Goal: Feedback & Contribution: Leave review/rating

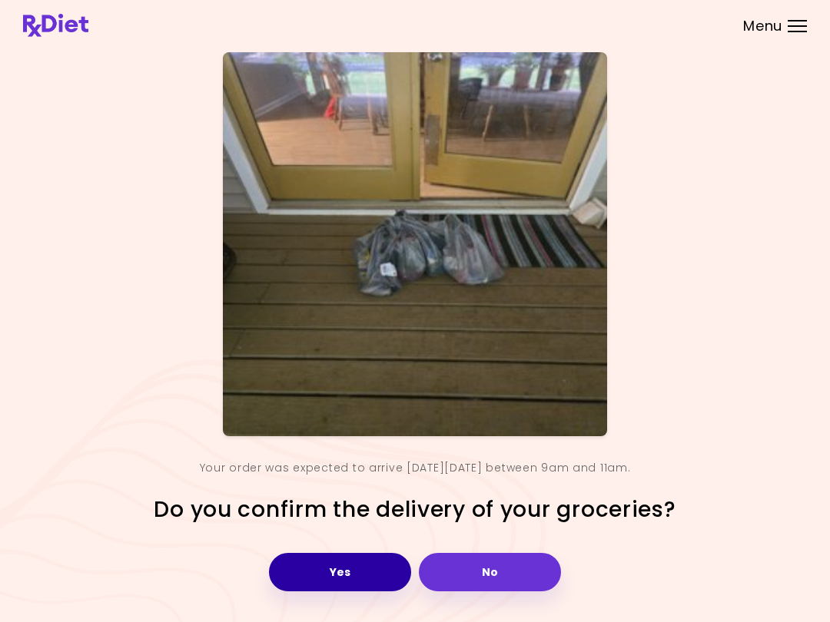
click at [355, 571] on button "Yes" at bounding box center [340, 572] width 142 height 38
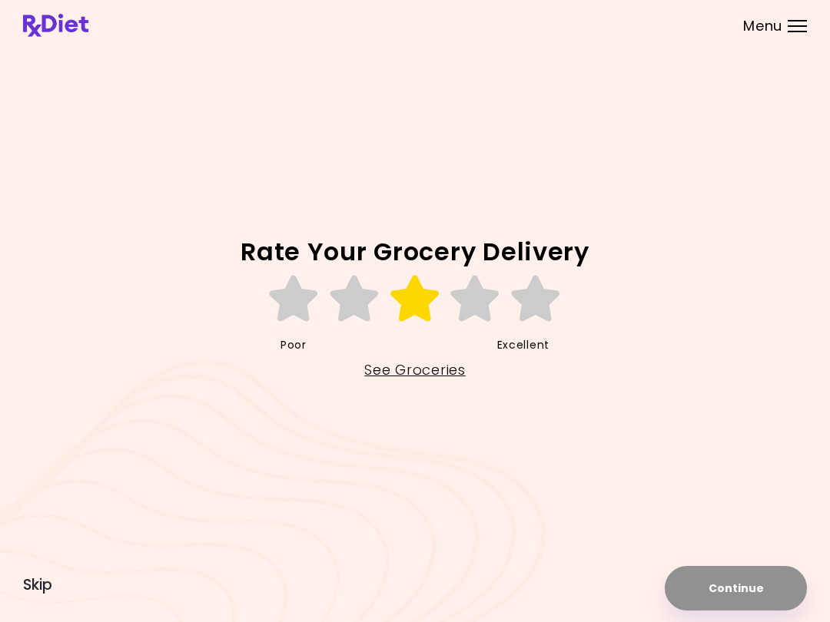
click at [416, 319] on icon at bounding box center [415, 299] width 53 height 46
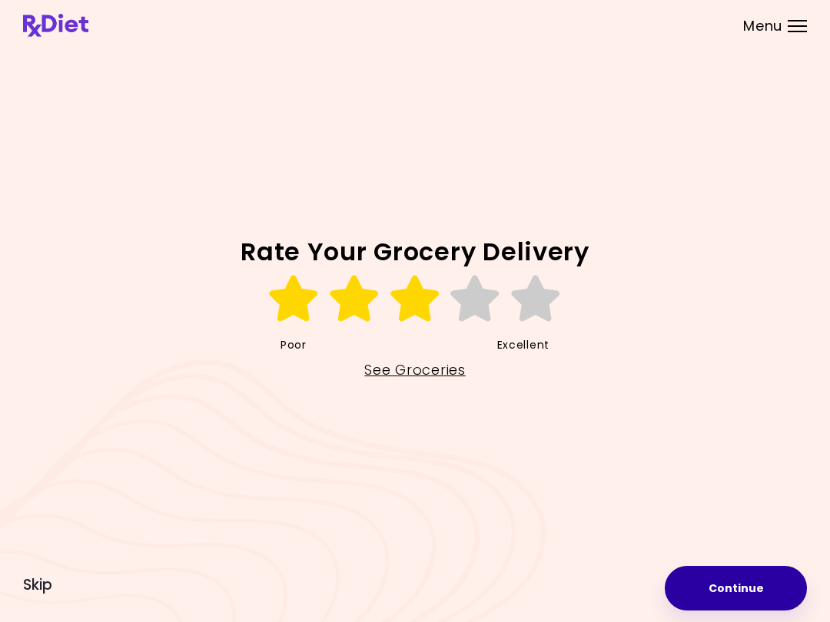
click at [621, 585] on button "Continue" at bounding box center [735, 588] width 142 height 45
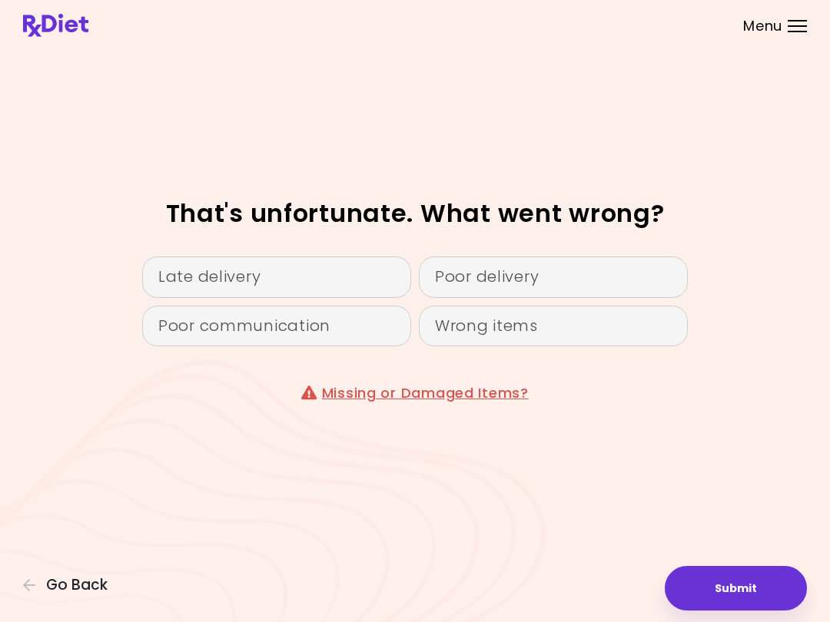
click at [455, 389] on link "Missing or Damaged Items?" at bounding box center [425, 392] width 207 height 19
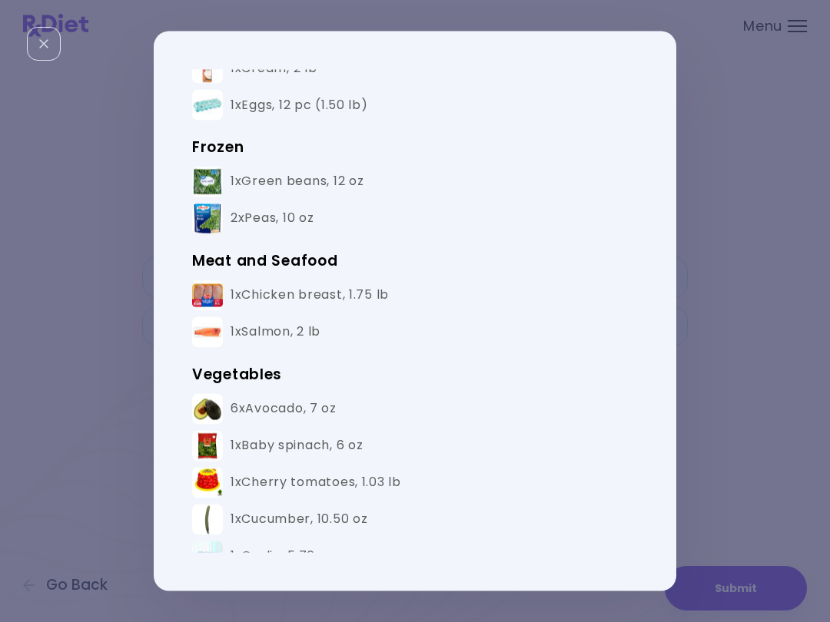
scroll to position [189, 0]
click at [310, 330] on div "1x Salmon , 2 lb" at bounding box center [275, 333] width 90 height 16
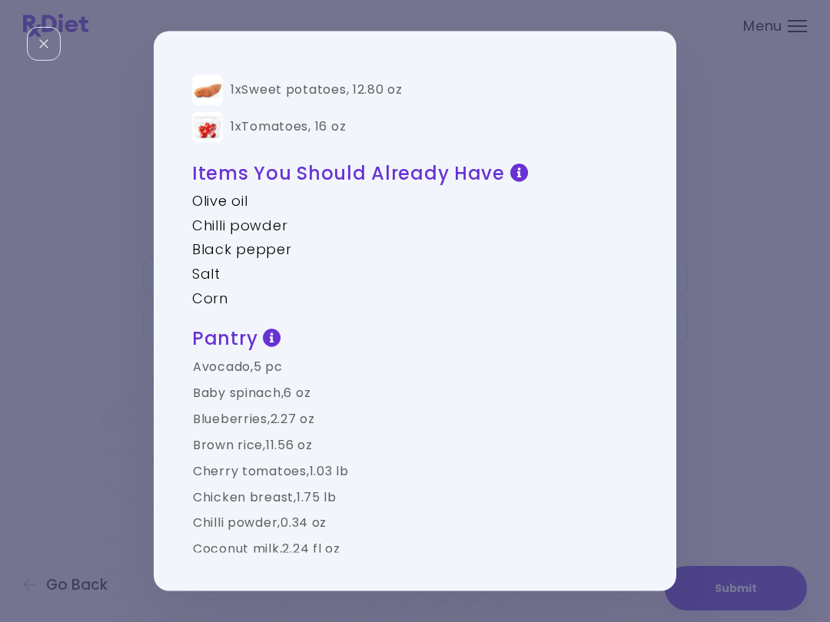
scroll to position [0, 0]
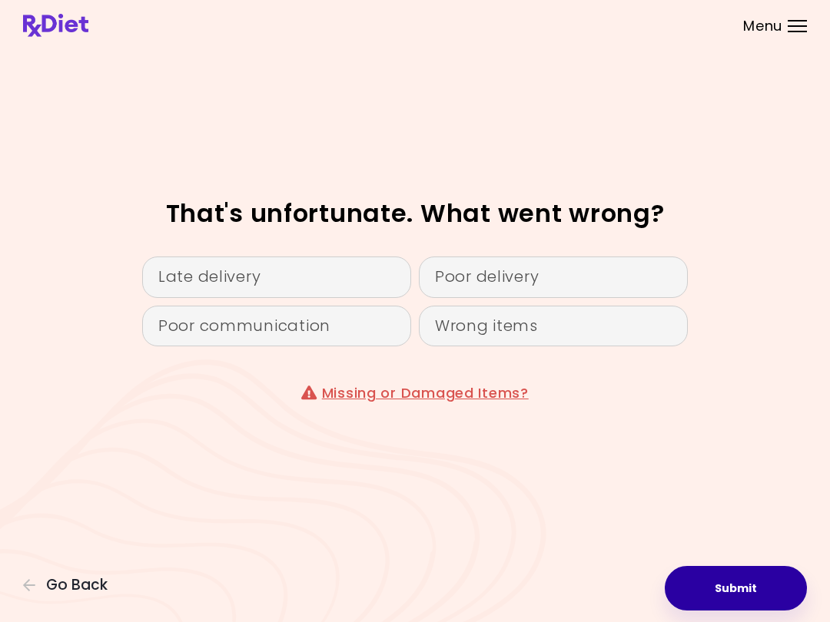
click at [621, 592] on button "Submit" at bounding box center [735, 588] width 142 height 45
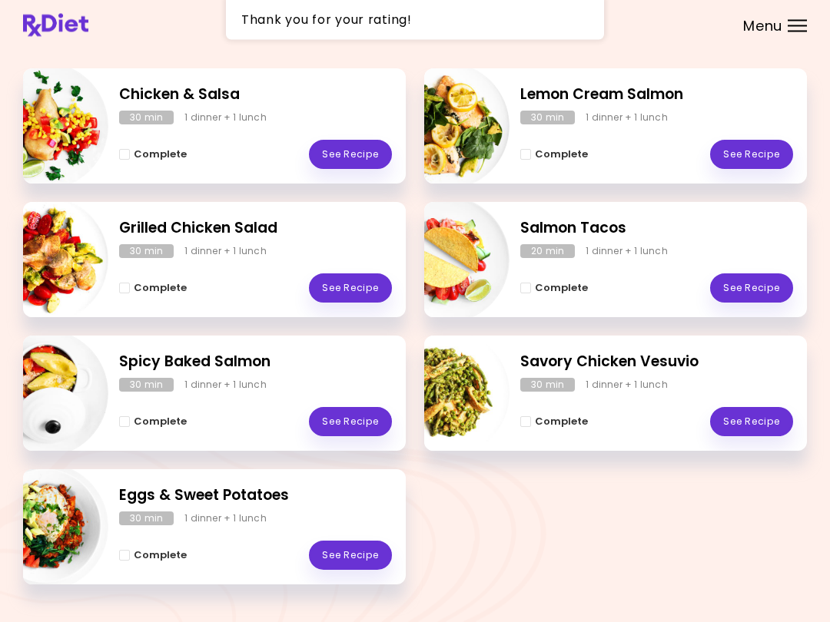
scroll to position [245, 0]
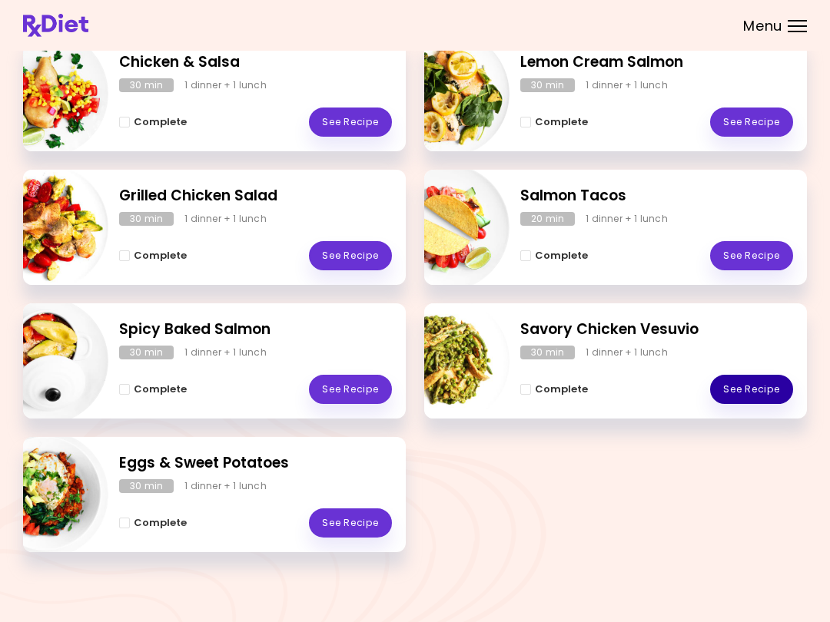
click at [621, 386] on link "See Recipe" at bounding box center [751, 389] width 83 height 29
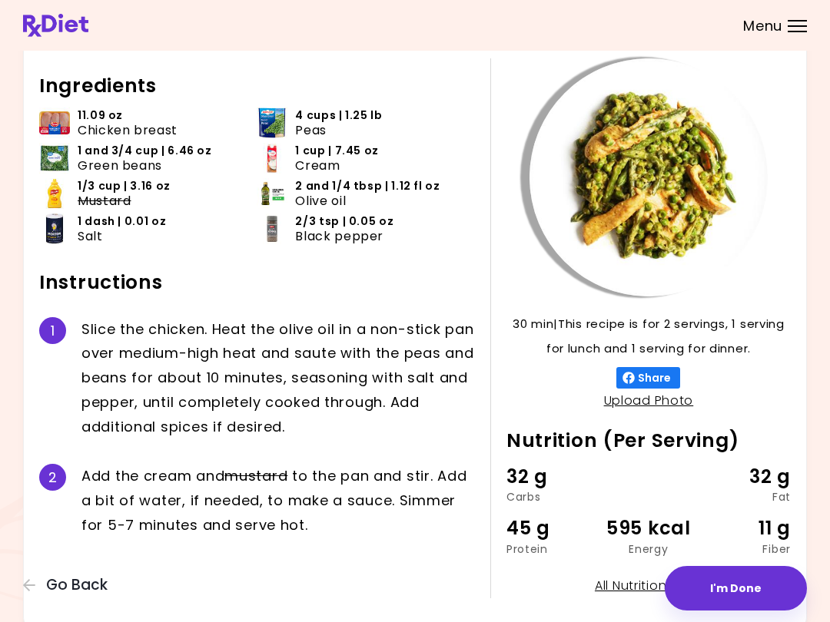
scroll to position [117, 0]
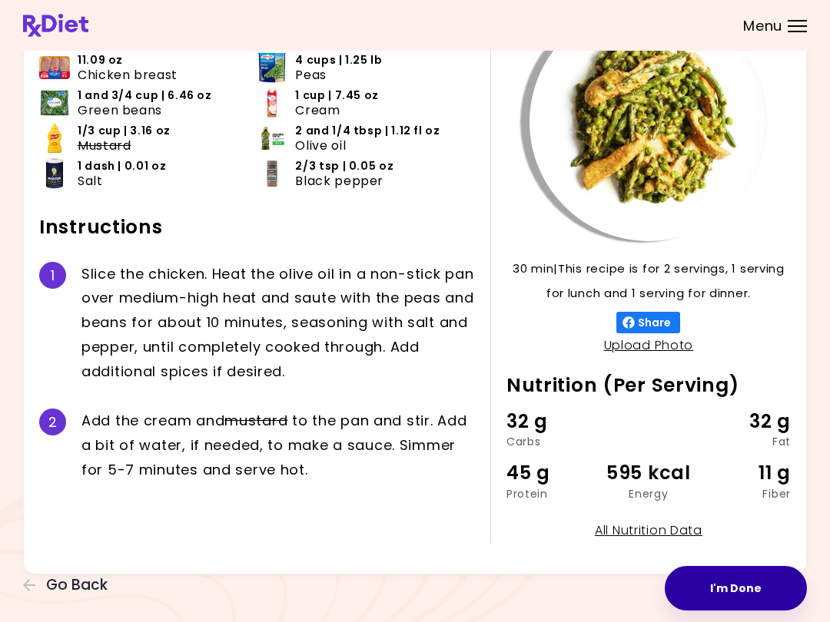
click at [621, 585] on button "I'm Done" at bounding box center [735, 588] width 142 height 45
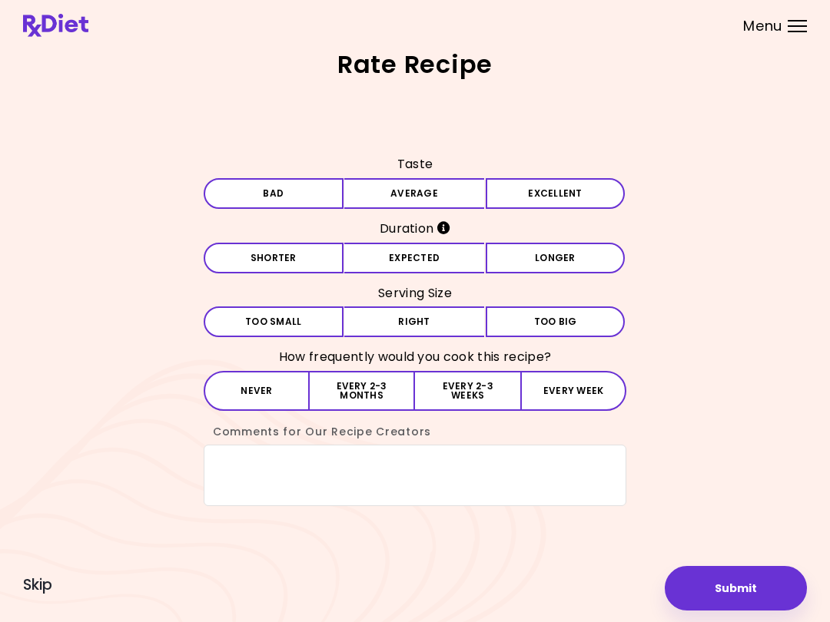
click at [438, 188] on button "Average" at bounding box center [414, 193] width 140 height 31
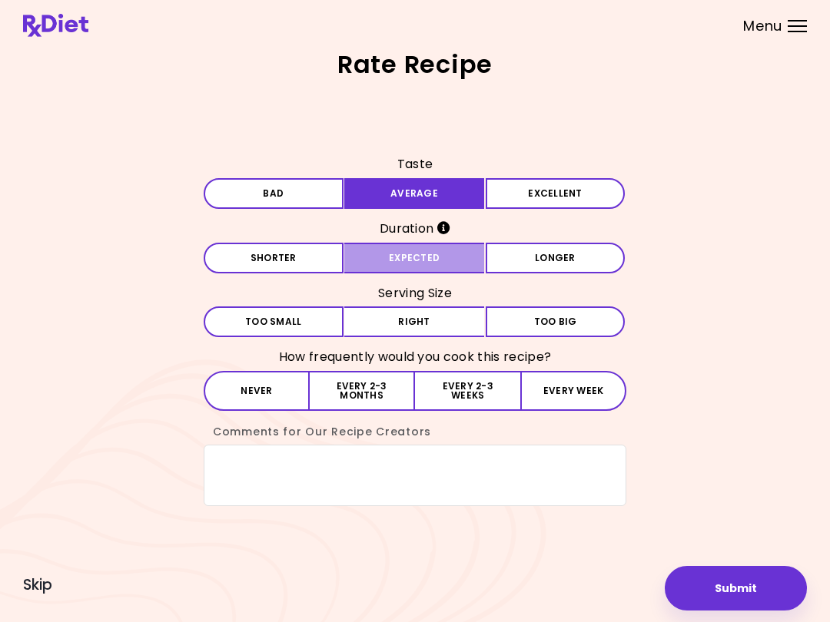
click at [424, 253] on button "Expected" at bounding box center [414, 258] width 140 height 31
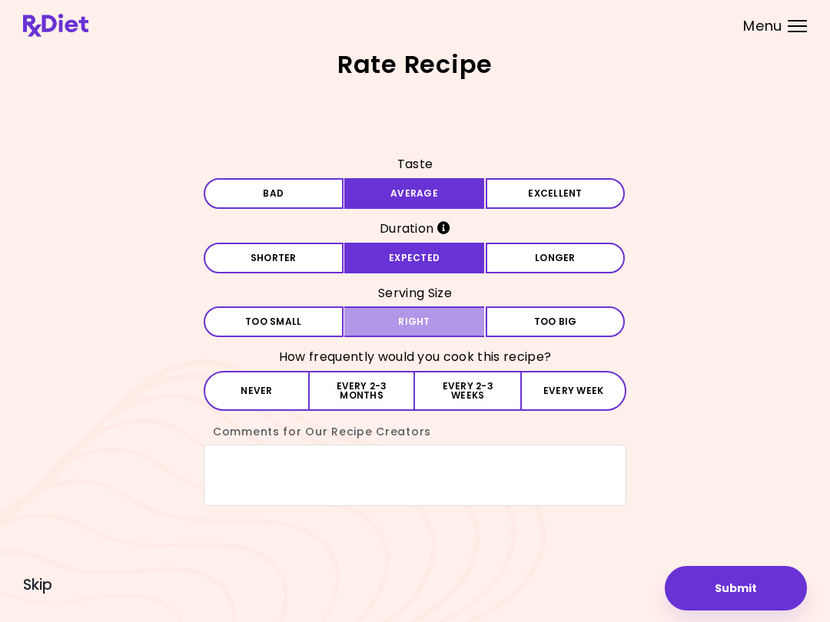
click at [420, 314] on button "Right" at bounding box center [414, 321] width 140 height 31
click at [278, 394] on button "Never" at bounding box center [257, 391] width 106 height 40
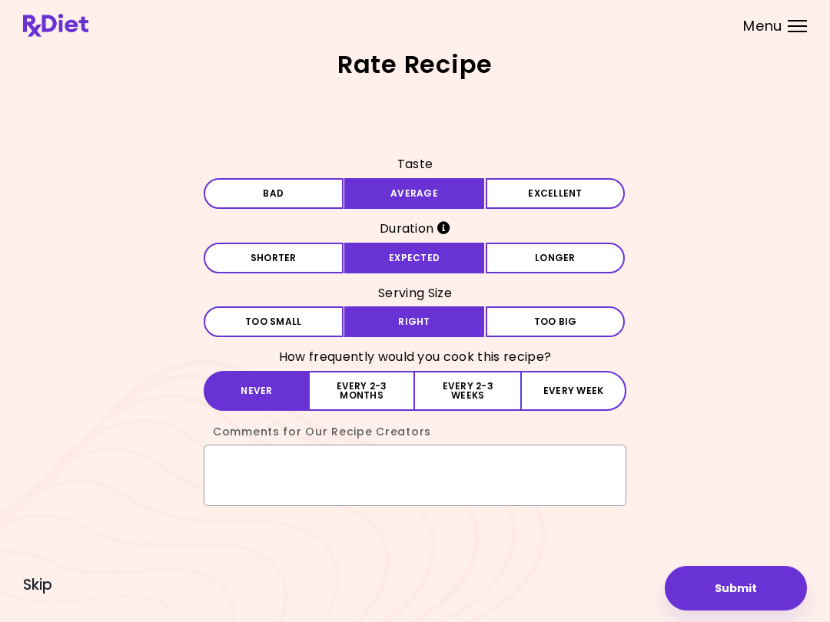
click at [259, 452] on textarea "Comments for Our Recipe Creators" at bounding box center [415, 475] width 422 height 61
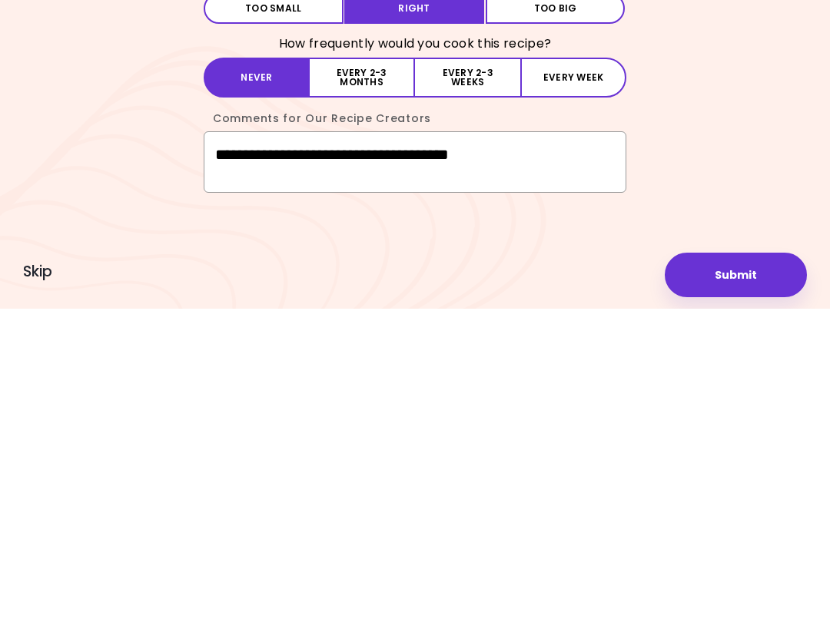
type textarea "**********"
click at [621, 566] on button "Submit" at bounding box center [735, 588] width 142 height 45
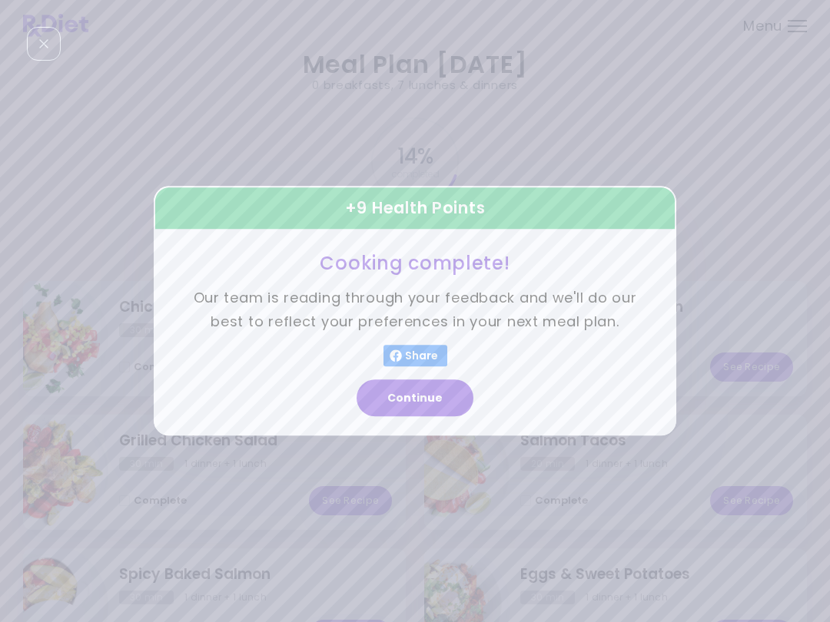
click at [431, 405] on button "Continue" at bounding box center [414, 398] width 117 height 37
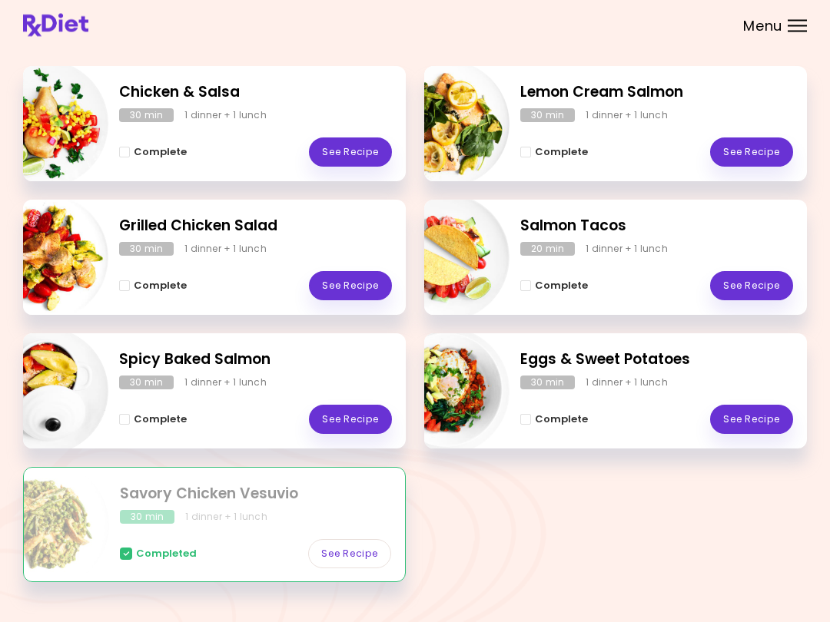
scroll to position [245, 0]
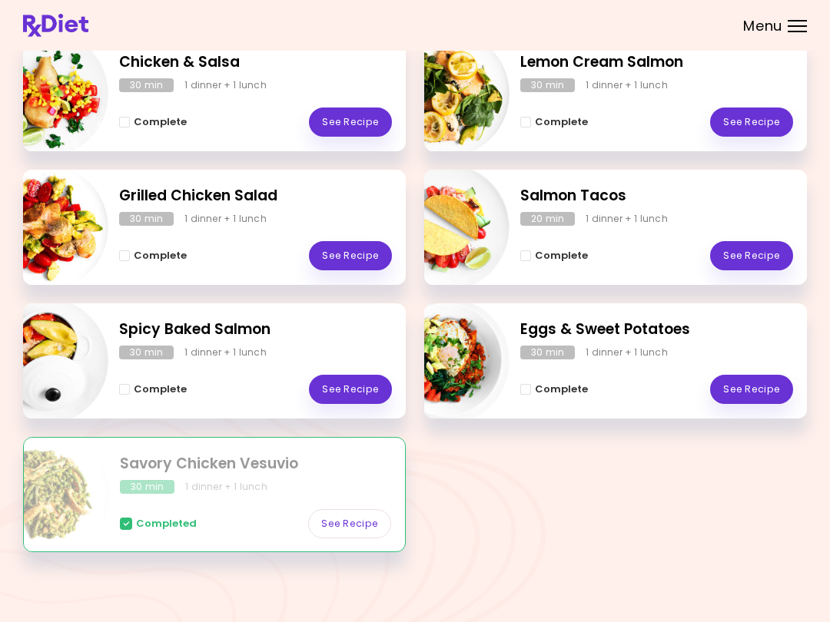
click at [366, 121] on link "See Recipe" at bounding box center [350, 122] width 83 height 29
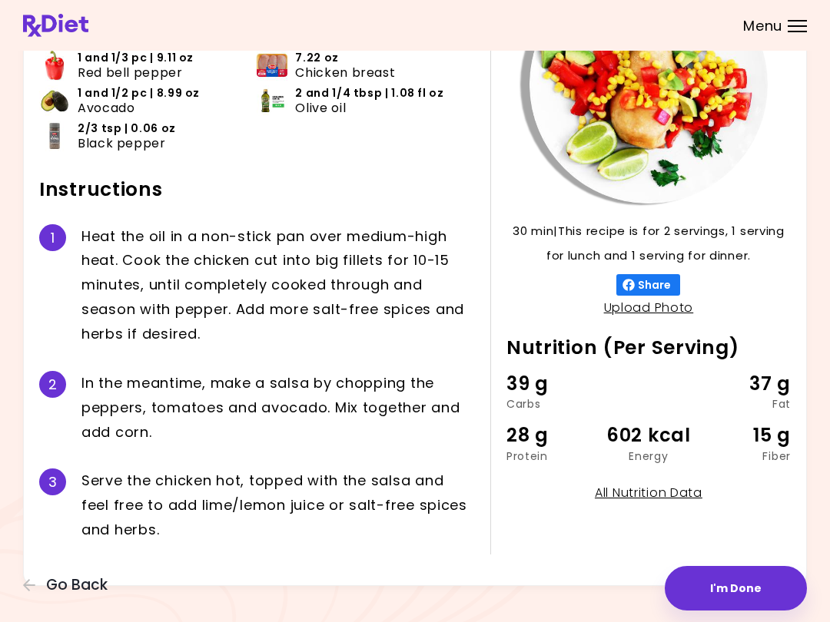
scroll to position [161, 0]
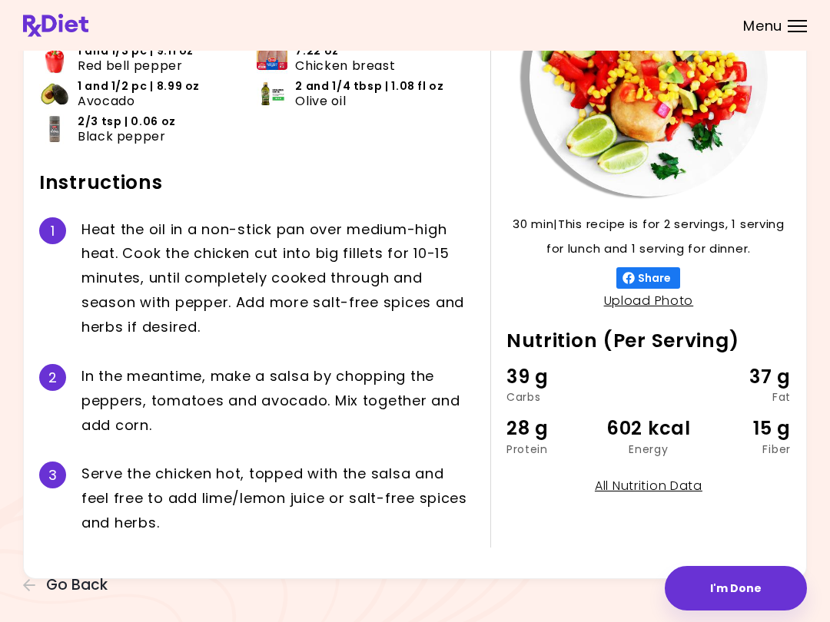
click at [40, 585] on button "Go Back" at bounding box center [69, 585] width 92 height 17
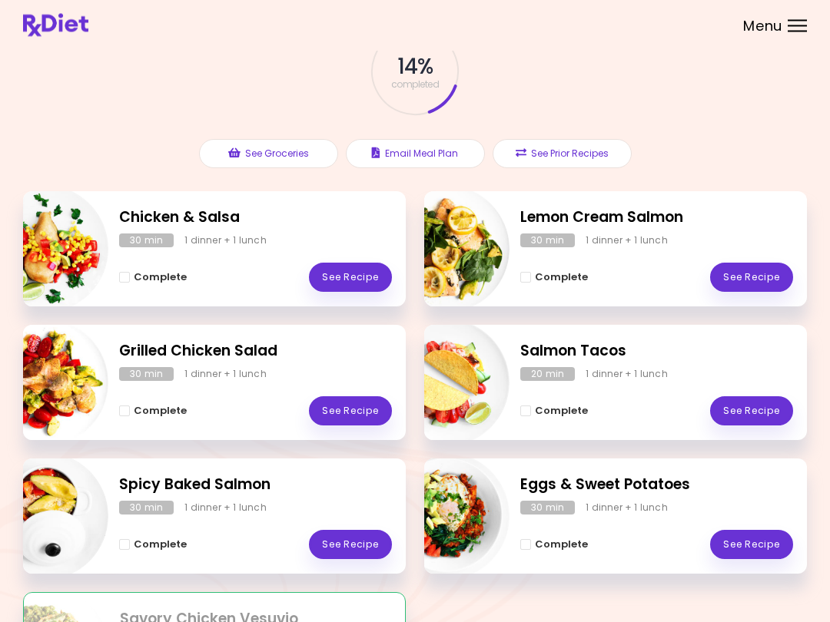
scroll to position [245, 0]
